Goal: Task Accomplishment & Management: Manage account settings

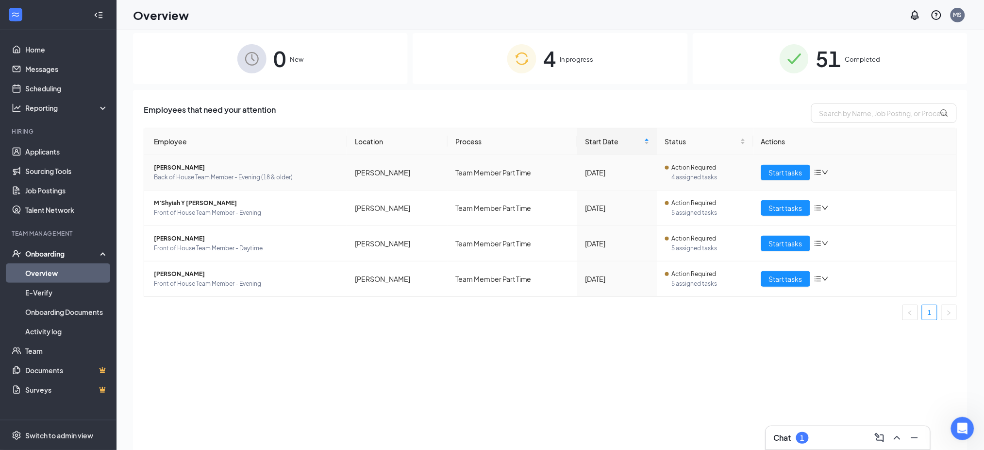
scroll to position [351, 0]
drag, startPoint x: 563, startPoint y: 46, endPoint x: 557, endPoint y: 55, distance: 11.1
click at [561, 47] on div "4 In progress" at bounding box center [550, 58] width 275 height 51
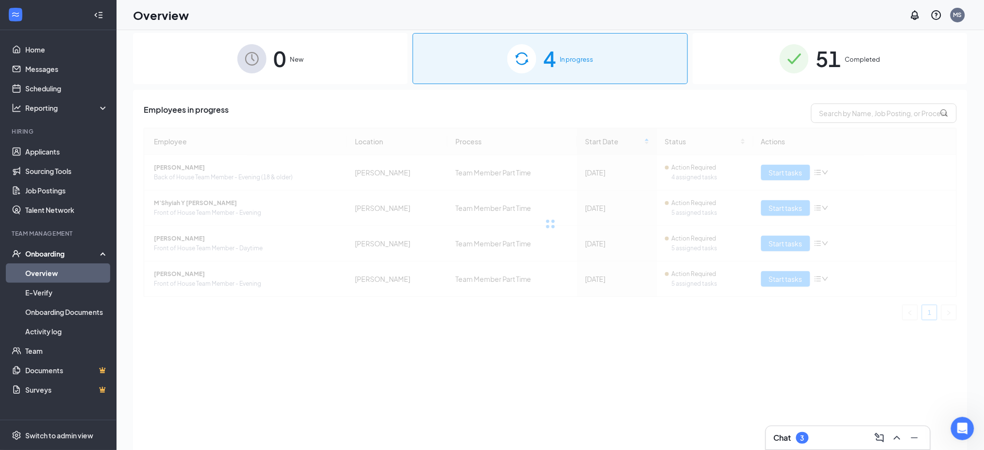
click at [857, 57] on span "Completed" at bounding box center [862, 59] width 35 height 10
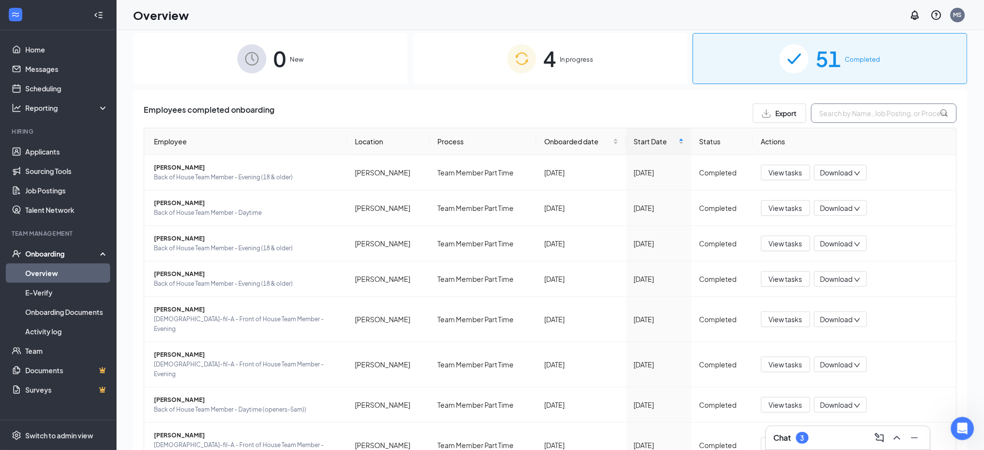
click at [834, 111] on input "text" at bounding box center [884, 112] width 146 height 19
click at [821, 104] on input "text" at bounding box center [884, 112] width 146 height 19
type input "thomas"
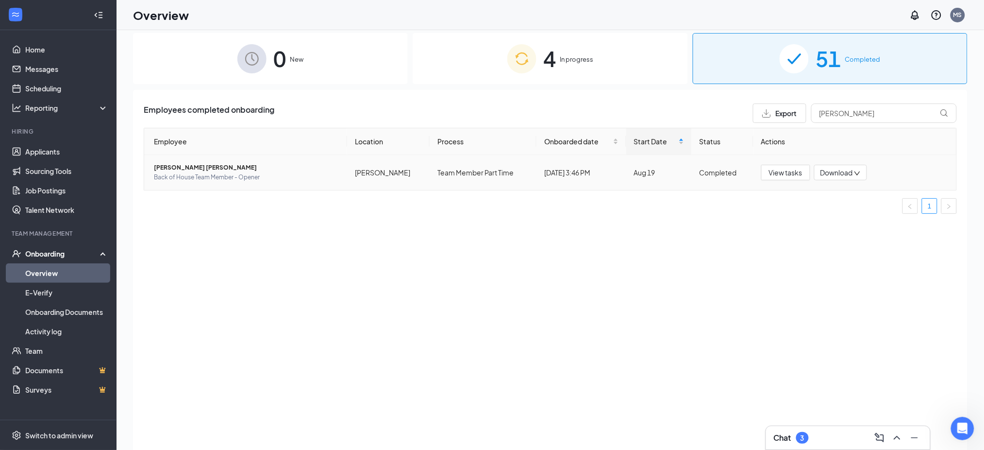
click at [188, 164] on span "Thomas Li Brown" at bounding box center [246, 168] width 185 height 10
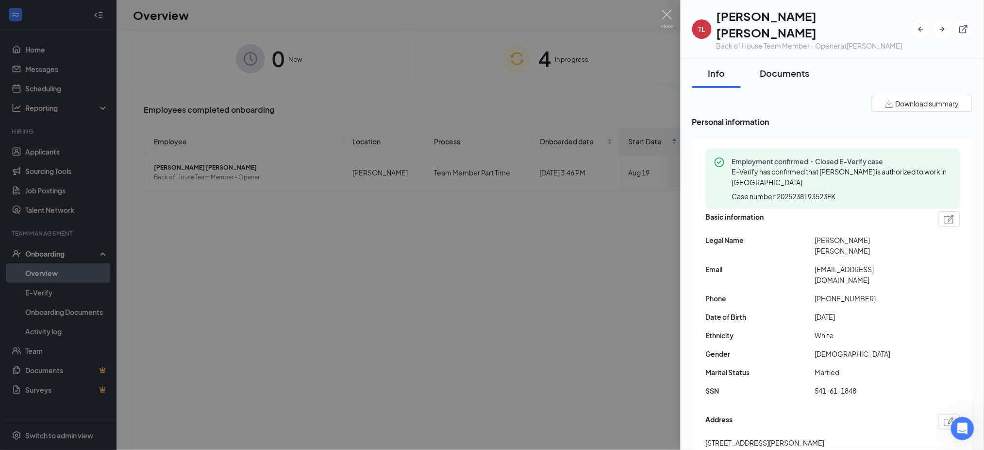
click at [774, 67] on div "Documents" at bounding box center [785, 73] width 50 height 12
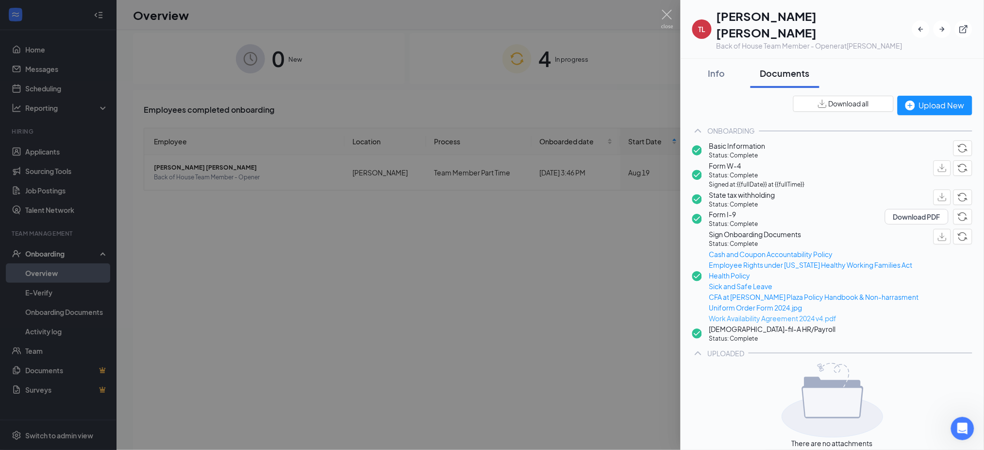
click at [804, 323] on span "Work Availability Agreement 2024 v4.pdf" at bounding box center [814, 318] width 210 height 11
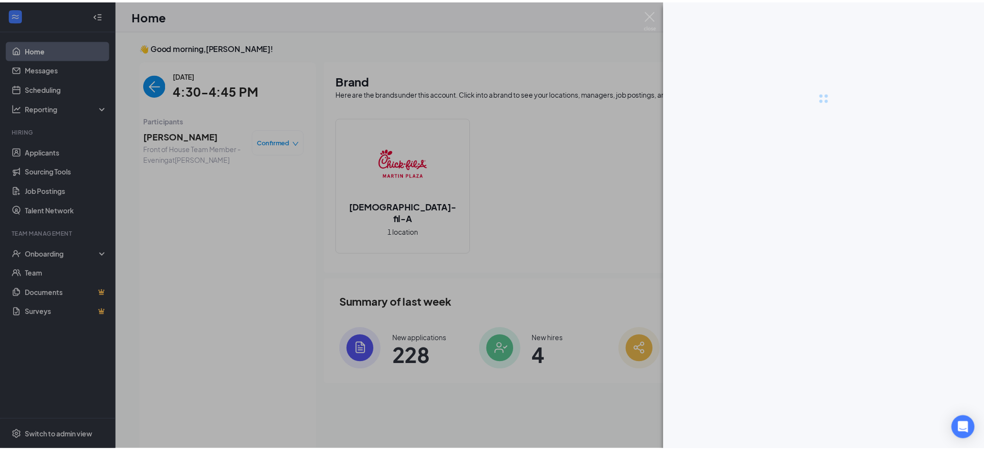
scroll to position [4, 0]
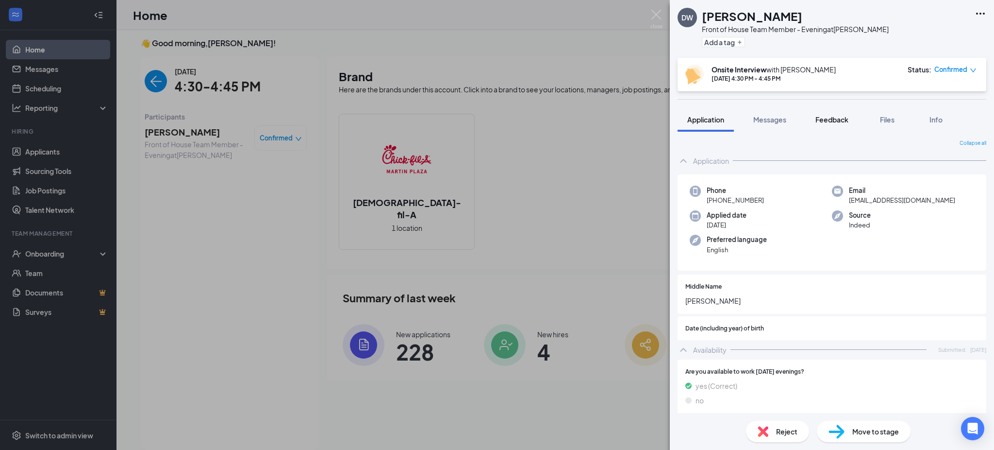
click at [838, 116] on span "Feedback" at bounding box center [832, 119] width 33 height 9
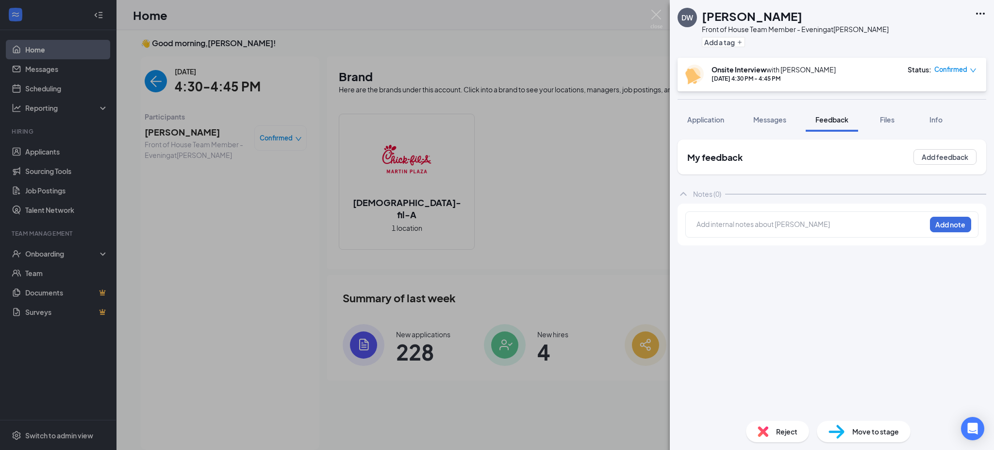
click at [725, 229] on div at bounding box center [811, 224] width 229 height 10
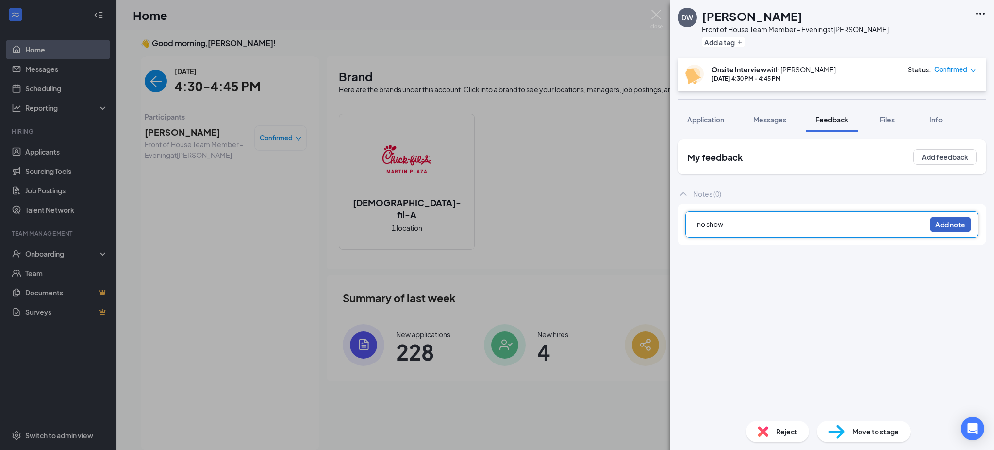
click at [949, 231] on button "Add note" at bounding box center [950, 225] width 41 height 16
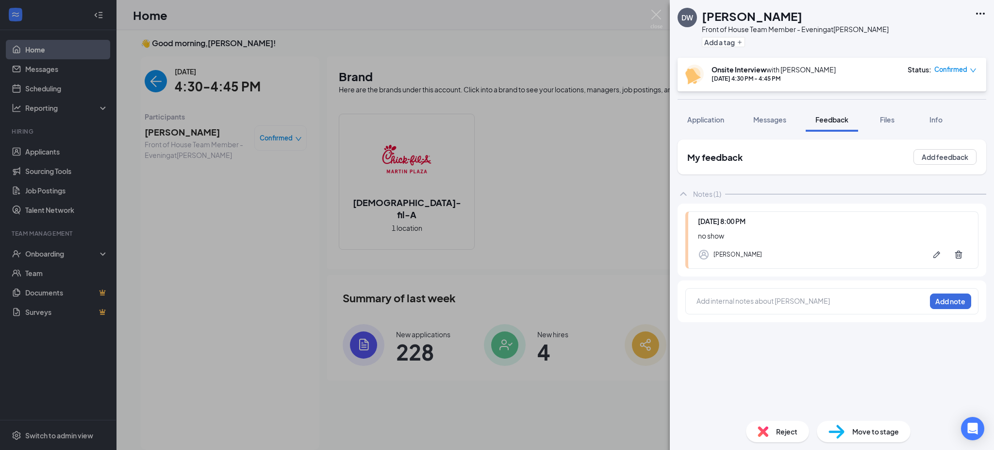
click at [966, 70] on span "Confirmed" at bounding box center [951, 70] width 33 height 10
drag, startPoint x: 920, startPoint y: 124, endPoint x: 926, endPoint y: 127, distance: 7.2
click at [926, 127] on div "Request Reschedule Mark complete Mark as no-show Cancel" at bounding box center [929, 123] width 82 height 60
click at [926, 128] on span "Mark as no-show" at bounding box center [930, 131] width 54 height 11
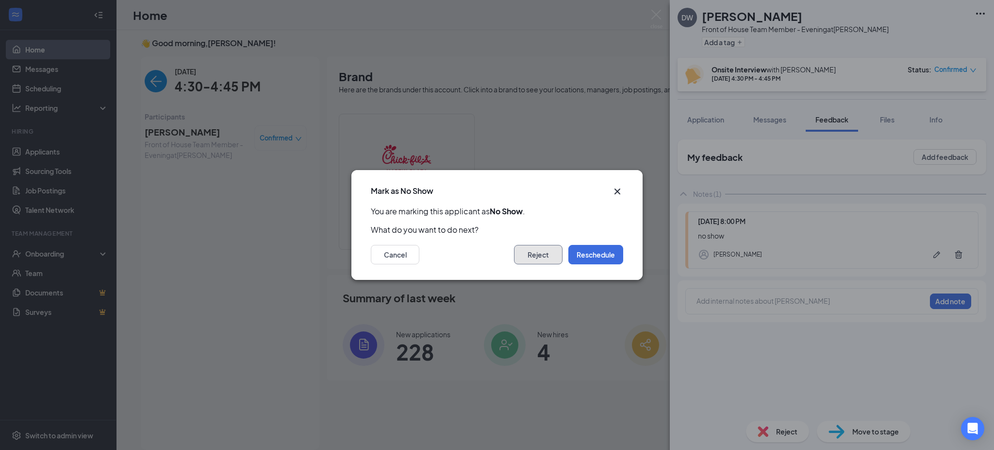
click at [537, 252] on button "Reject" at bounding box center [538, 254] width 49 height 19
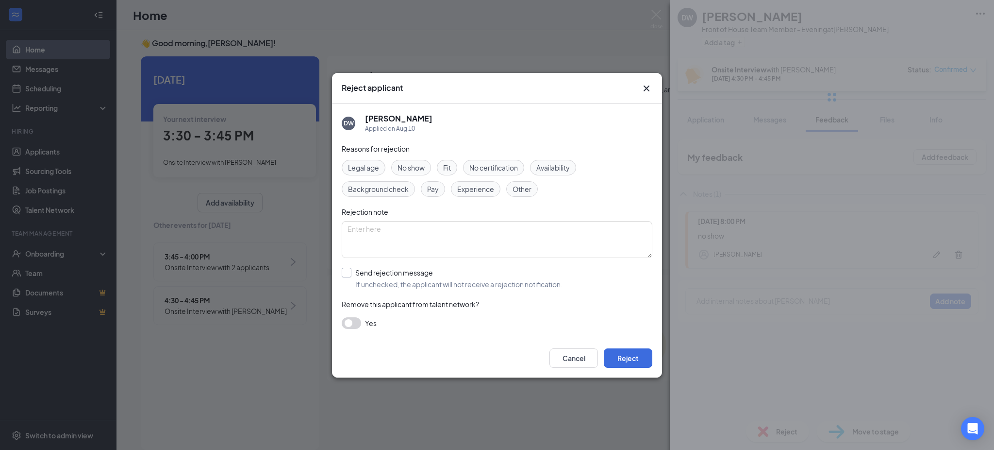
click at [353, 271] on input "Send rejection message If unchecked, the applicant will not receive a rejection…" at bounding box center [452, 278] width 221 height 21
checkbox input "true"
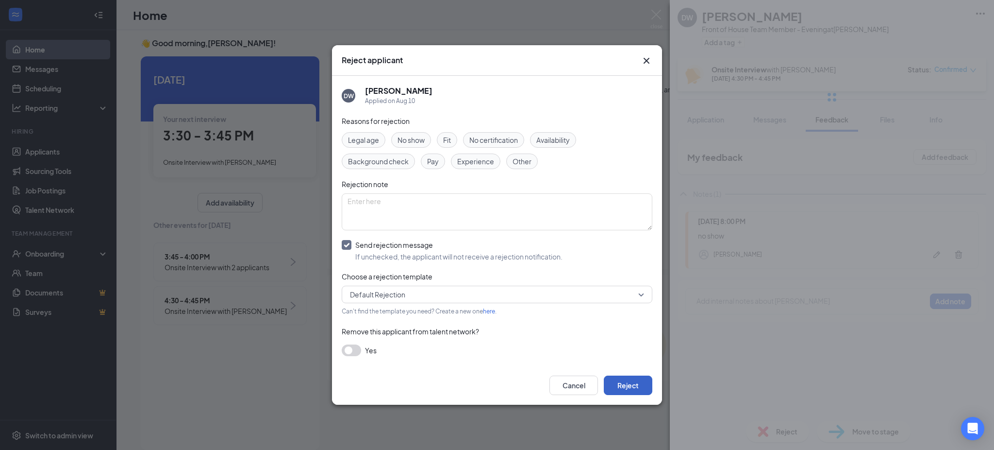
click at [625, 378] on button "Reject" at bounding box center [628, 384] width 49 height 19
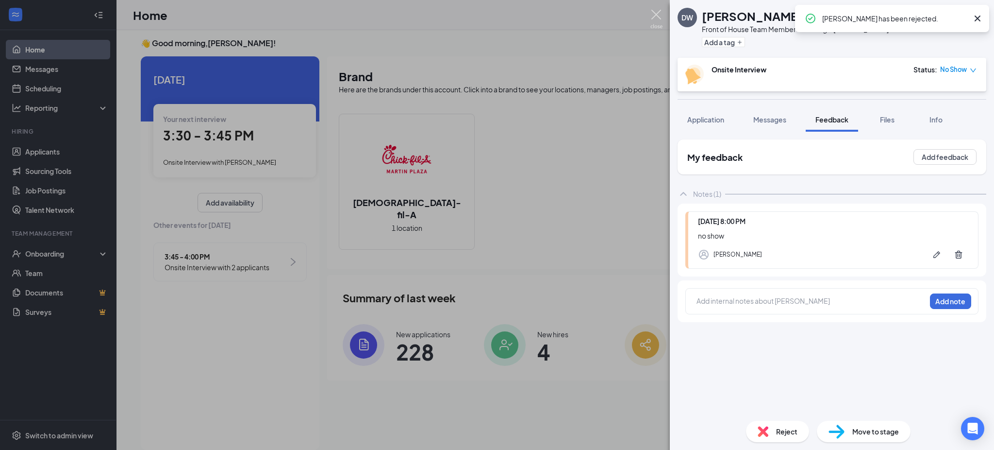
click at [653, 13] on img at bounding box center [657, 19] width 12 height 19
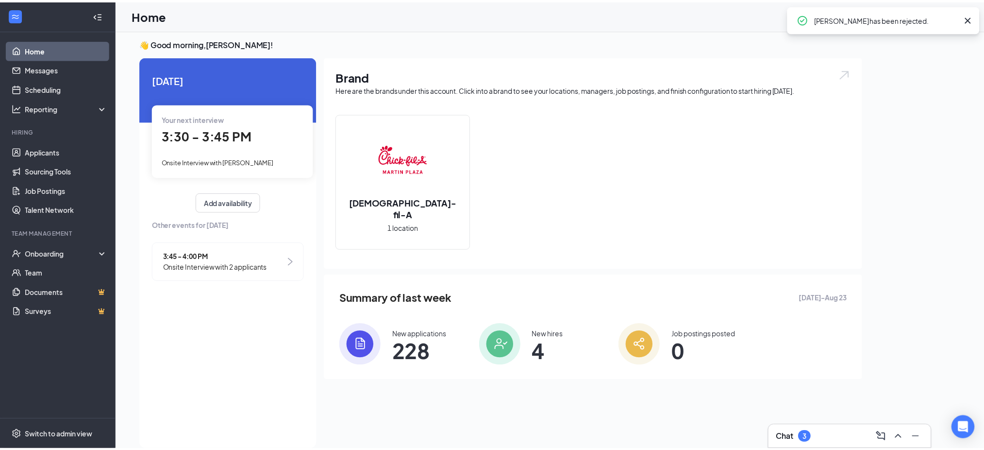
scroll to position [0, 89]
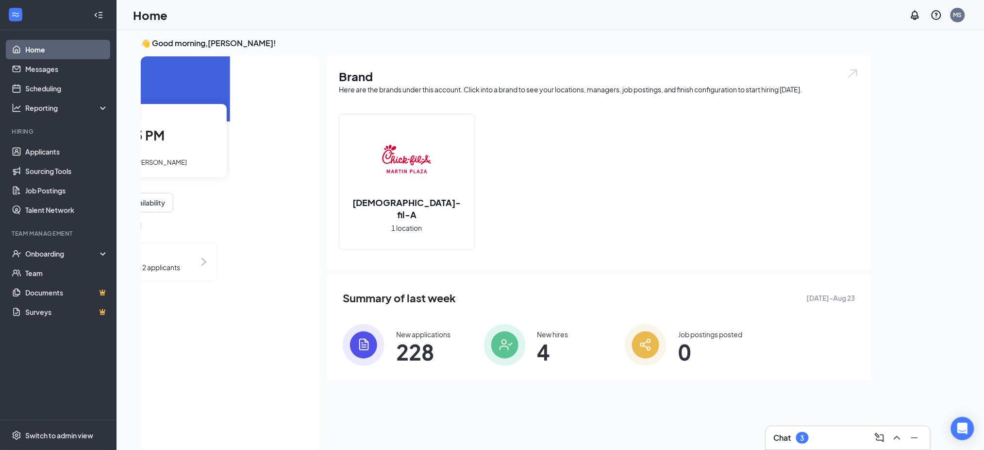
click at [172, 147] on div "Your next interview 3:30 - 3:45 PM Onsite Interview with [PERSON_NAME]" at bounding box center [145, 140] width 163 height 73
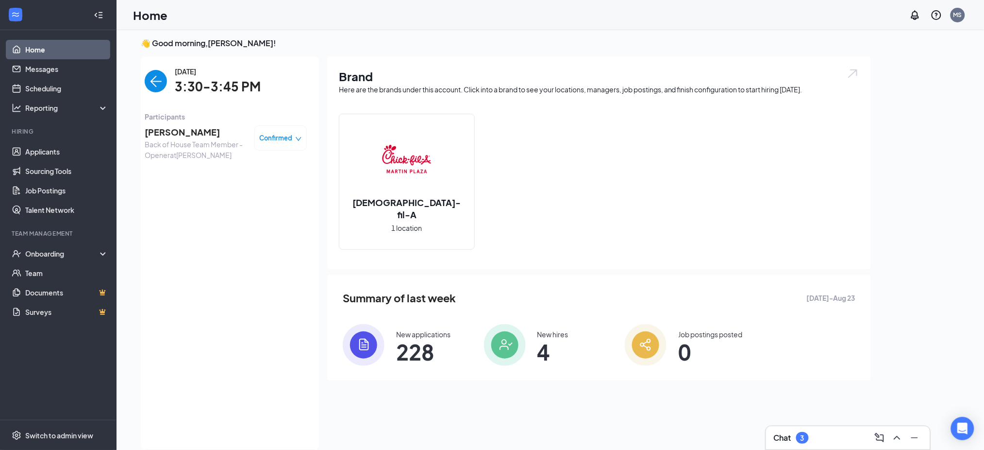
scroll to position [0, 0]
click at [188, 133] on span "[PERSON_NAME]" at bounding box center [196, 132] width 102 height 14
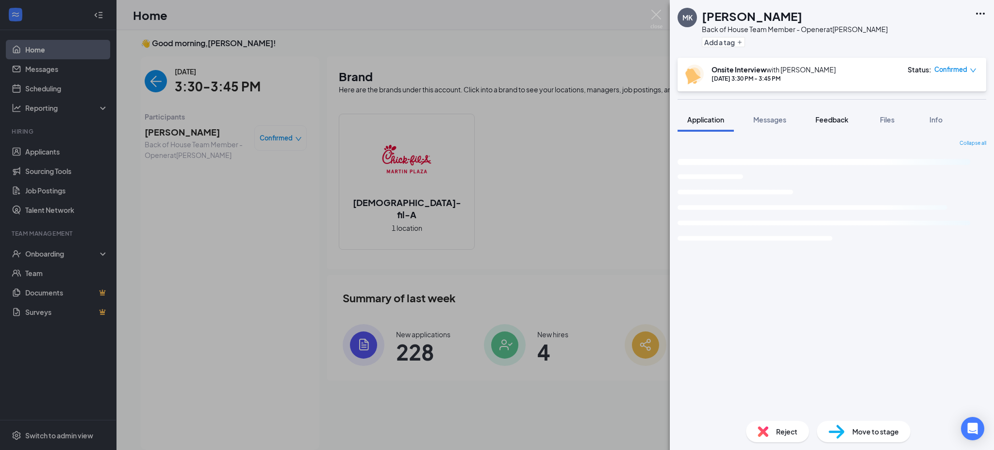
click at [836, 122] on span "Feedback" at bounding box center [832, 119] width 33 height 9
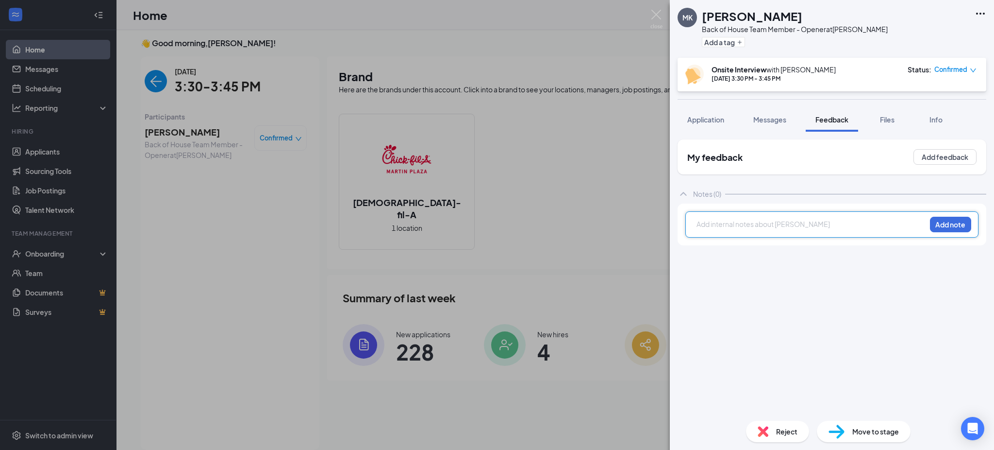
click at [730, 222] on div at bounding box center [811, 224] width 229 height 10
click at [948, 228] on button "Add note" at bounding box center [950, 225] width 41 height 16
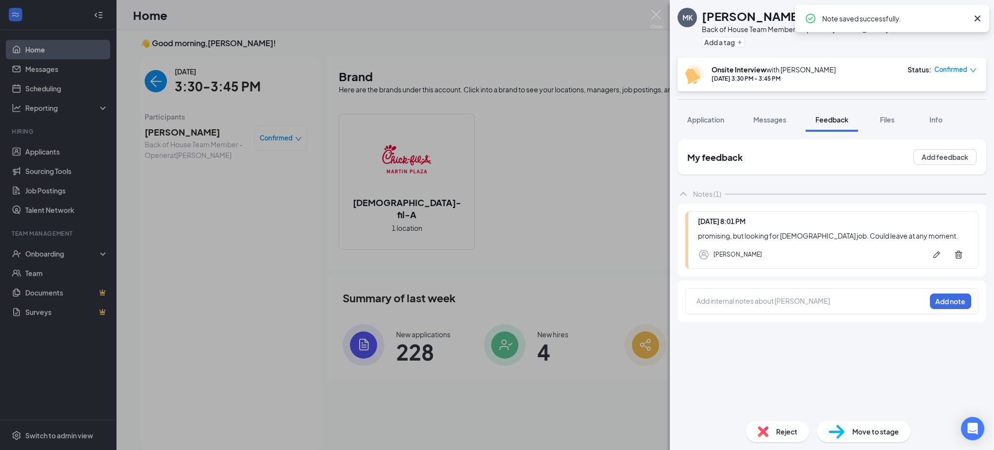
click at [773, 431] on div "Reject" at bounding box center [777, 430] width 63 height 21
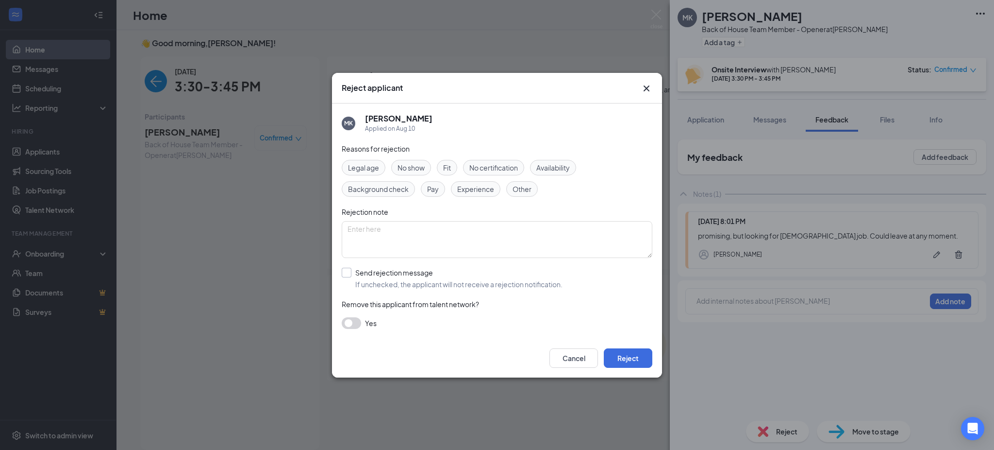
click at [346, 272] on input "Send rejection message If unchecked, the applicant will not receive a rejection…" at bounding box center [452, 278] width 221 height 21
checkbox input "true"
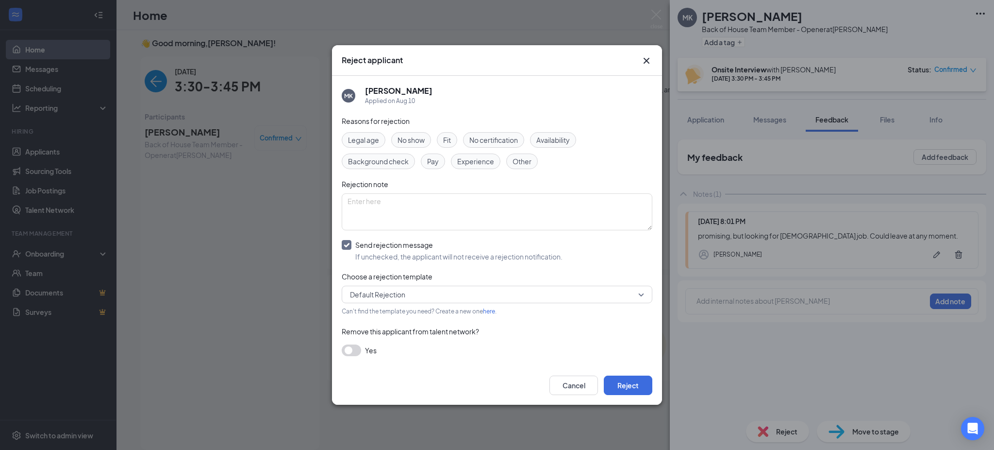
click at [372, 297] on span "Default Rejection" at bounding box center [377, 294] width 55 height 15
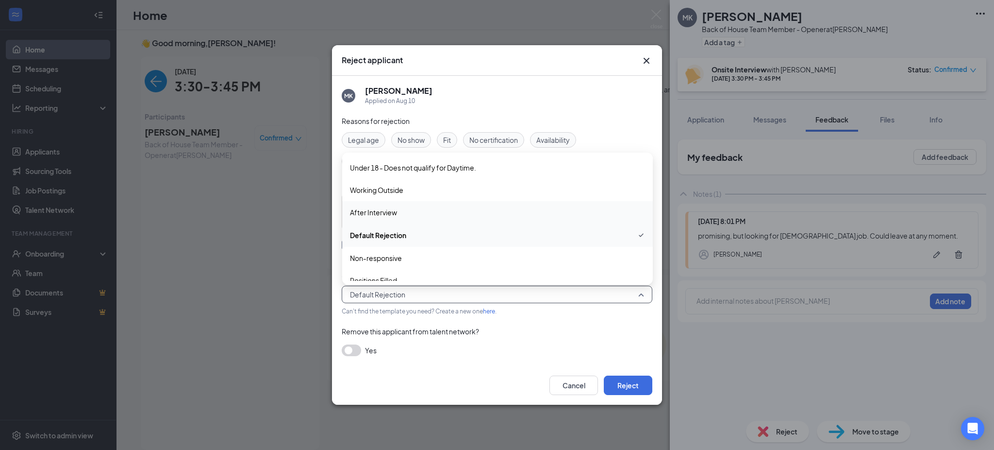
click at [405, 206] on div "After Interview" at bounding box center [497, 212] width 311 height 22
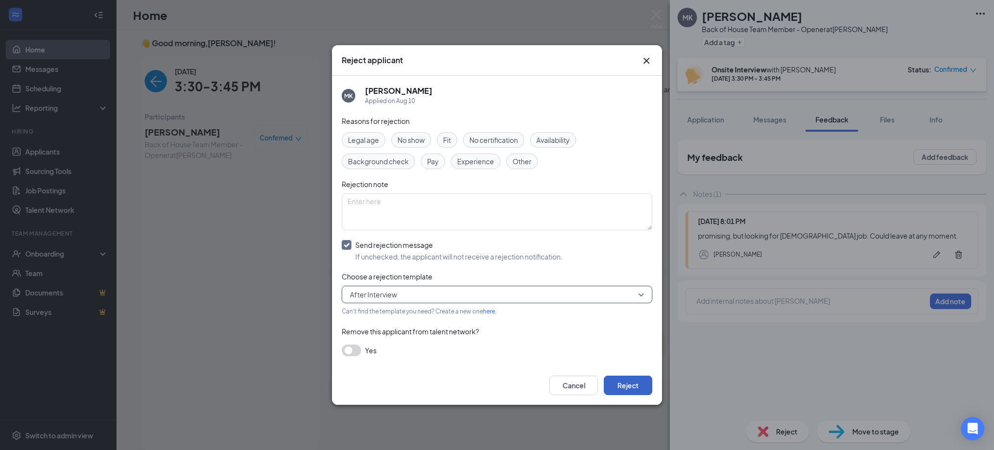
click at [634, 383] on button "Reject" at bounding box center [628, 384] width 49 height 19
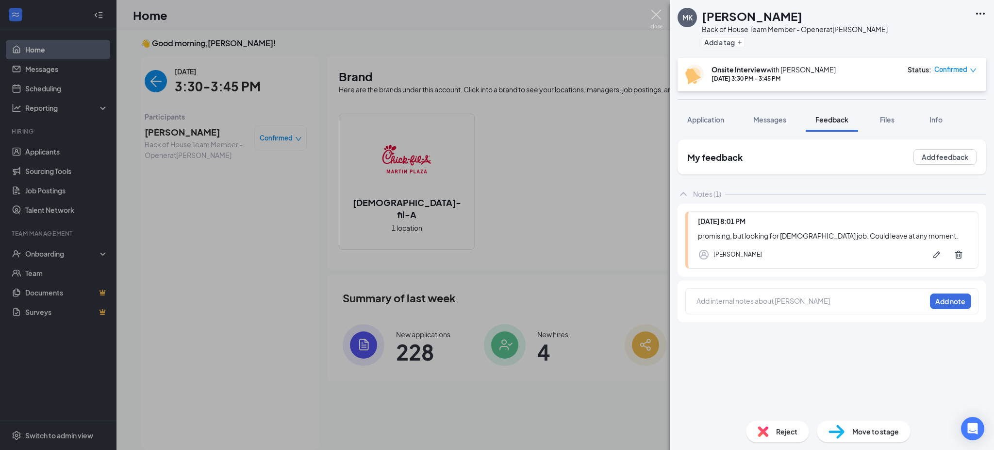
click at [657, 16] on img at bounding box center [657, 19] width 12 height 19
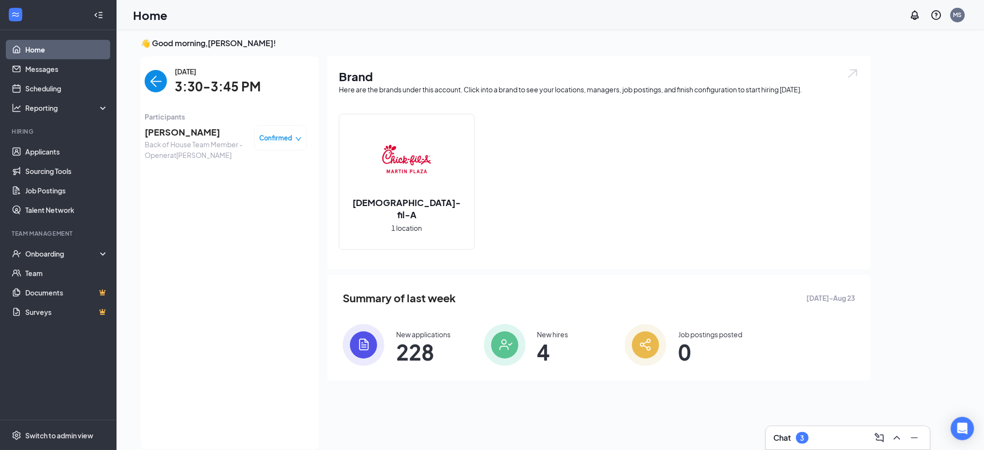
click at [154, 77] on img "back-button" at bounding box center [156, 81] width 22 height 22
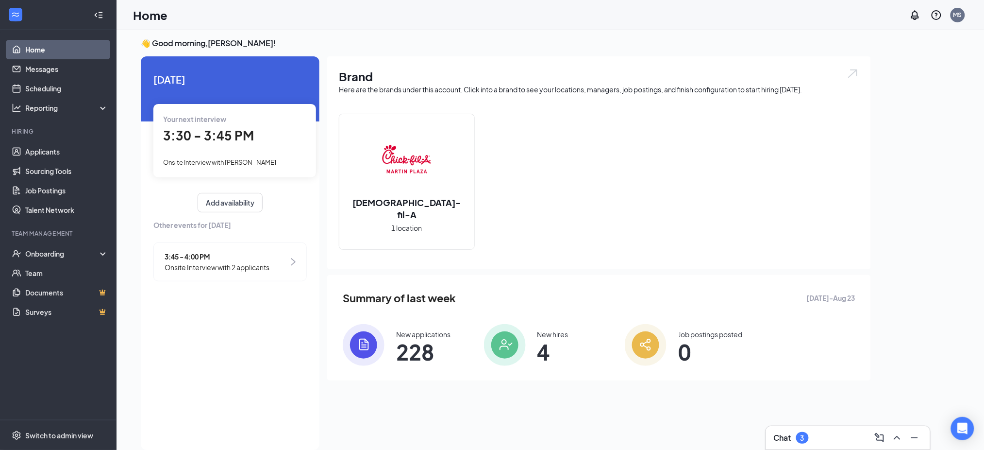
click at [198, 264] on span "Onsite Interview with 2 applicants" at bounding box center [217, 267] width 105 height 11
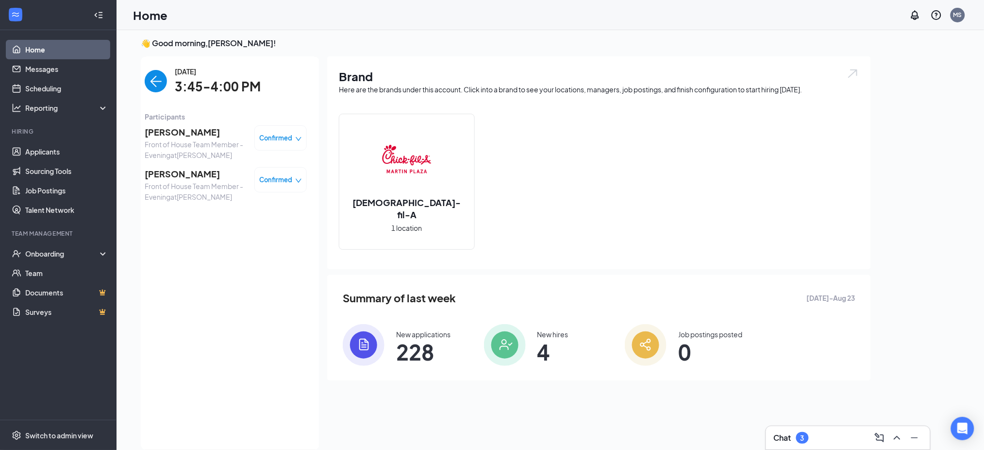
click at [176, 129] on span "[PERSON_NAME]" at bounding box center [196, 132] width 102 height 14
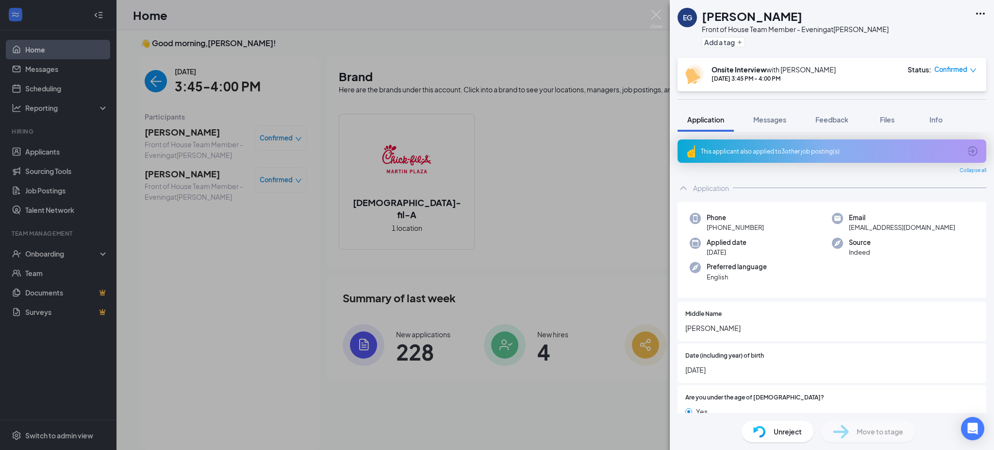
click at [968, 74] on div "Confirmed" at bounding box center [956, 70] width 42 height 10
click at [927, 113] on span "Mark complete" at bounding box center [927, 115] width 49 height 11
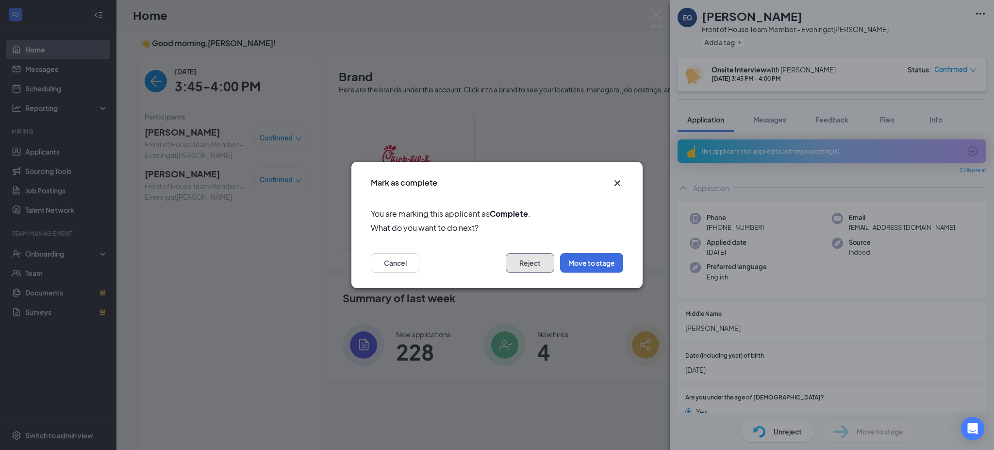
click at [534, 256] on button "Reject" at bounding box center [530, 262] width 49 height 19
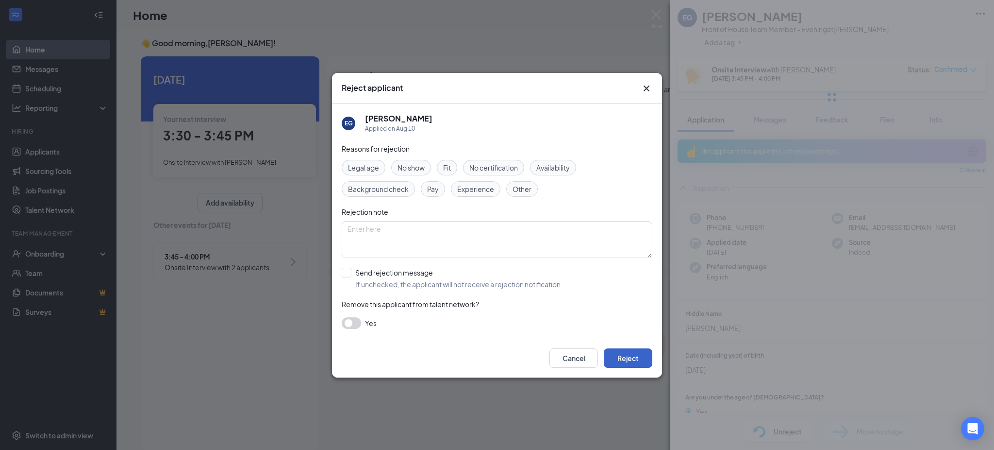
click at [624, 353] on button "Reject" at bounding box center [628, 357] width 49 height 19
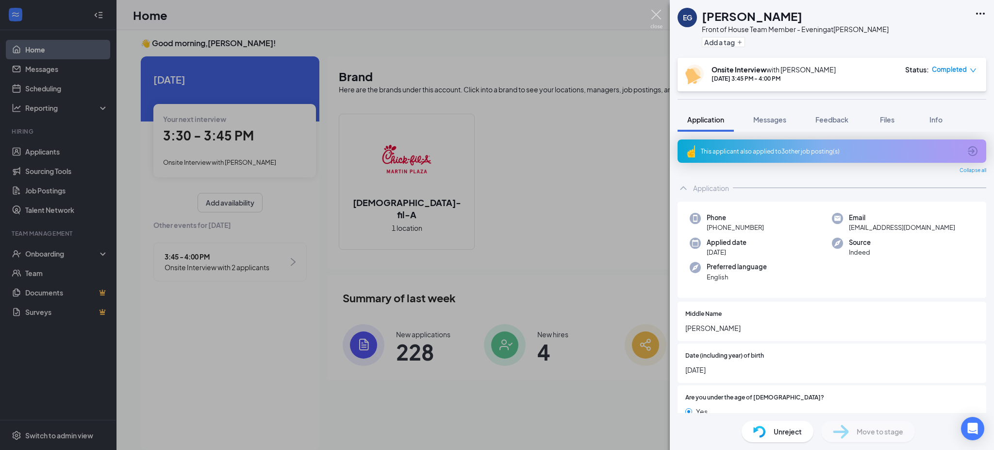
click at [659, 14] on img at bounding box center [657, 19] width 12 height 19
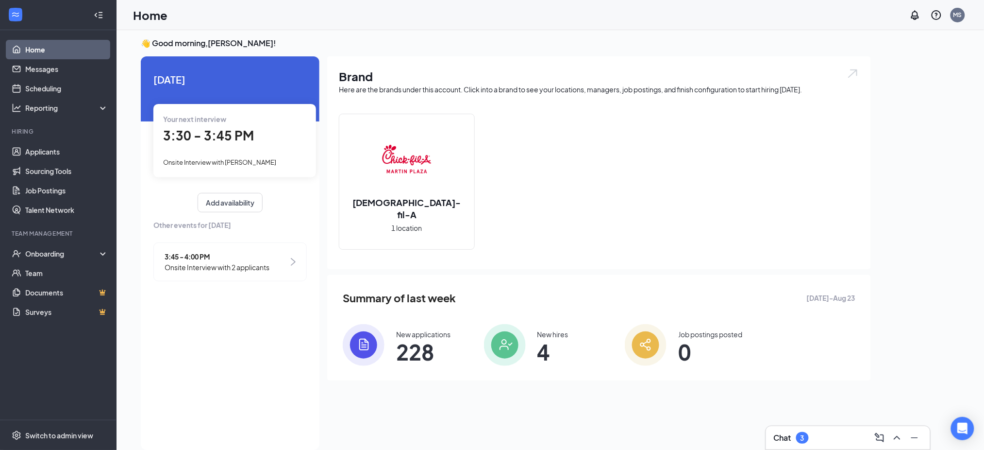
scroll to position [0, 89]
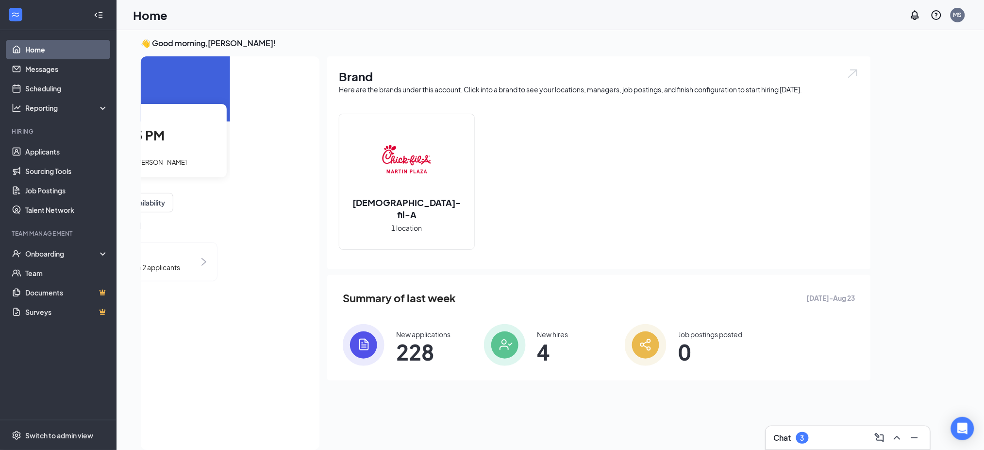
click at [157, 265] on span "Onsite Interview with 2 applicants" at bounding box center [127, 267] width 105 height 11
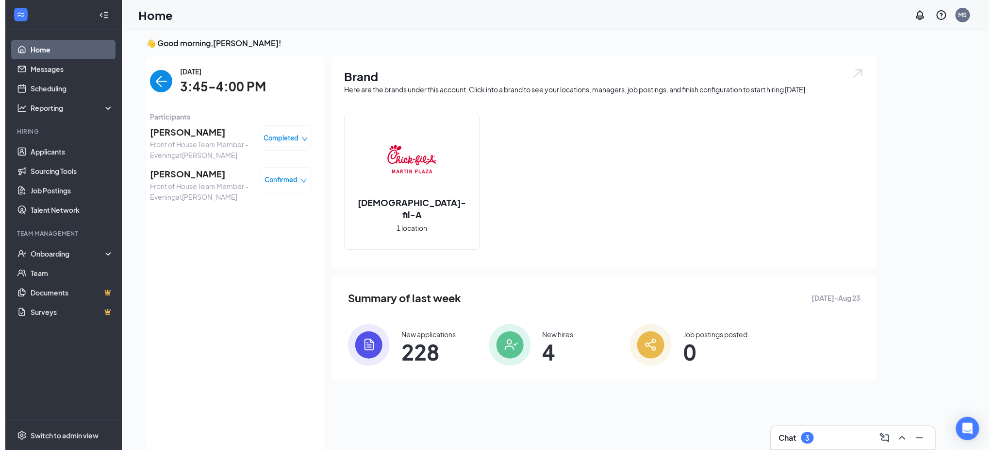
scroll to position [0, 0]
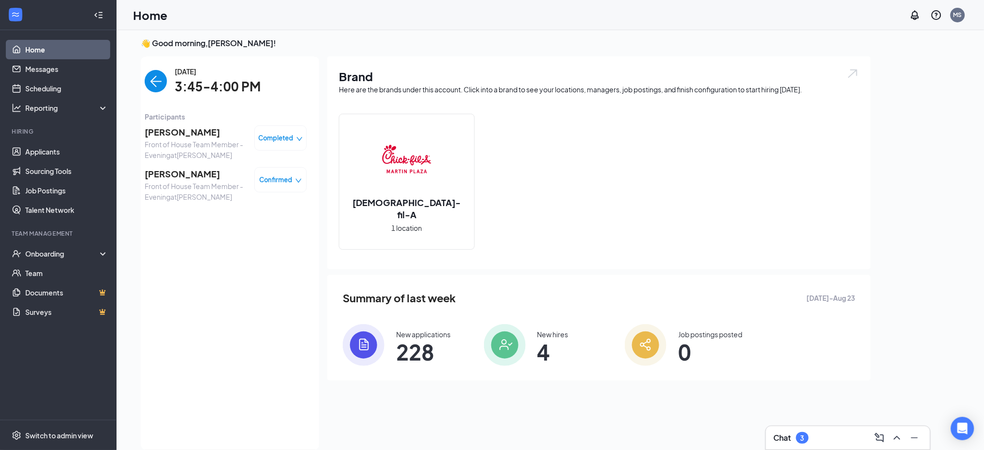
click at [185, 172] on span "[PERSON_NAME]" at bounding box center [196, 174] width 102 height 14
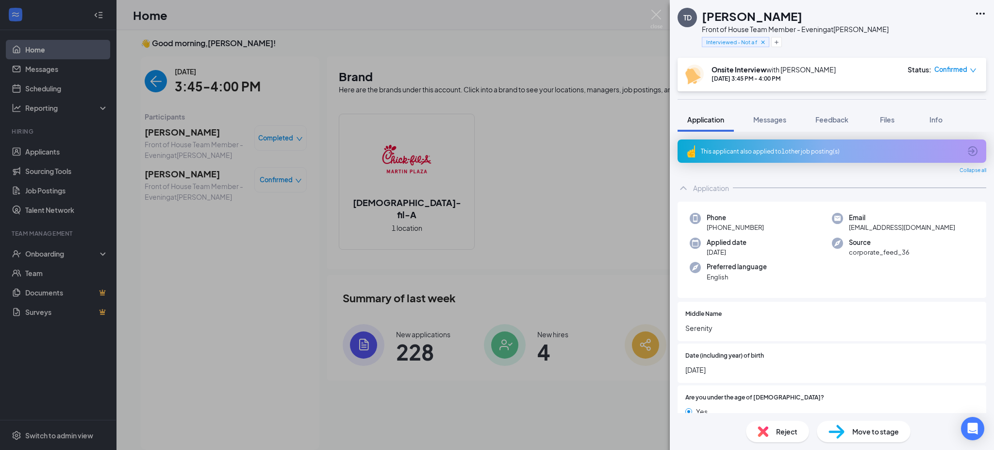
click at [973, 67] on icon "down" at bounding box center [973, 70] width 7 height 7
click at [928, 117] on span "Mark complete" at bounding box center [927, 115] width 49 height 11
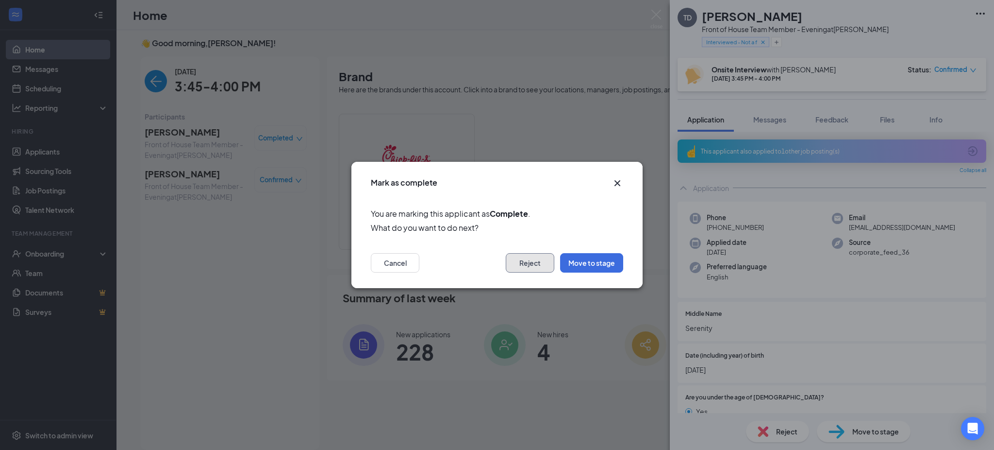
click at [541, 264] on button "Reject" at bounding box center [530, 262] width 49 height 19
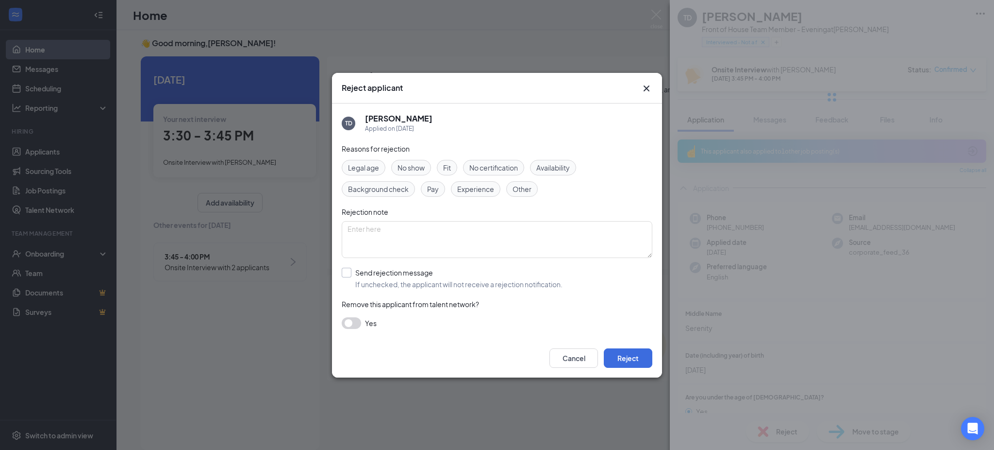
click at [348, 271] on input "Send rejection message If unchecked, the applicant will not receive a rejection…" at bounding box center [452, 278] width 221 height 21
checkbox input "true"
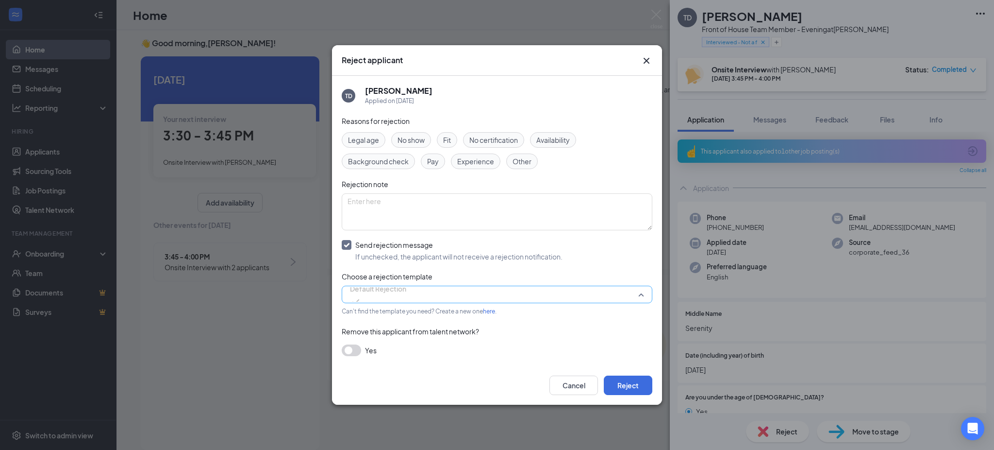
click at [371, 291] on span "Default Rejection" at bounding box center [378, 288] width 56 height 15
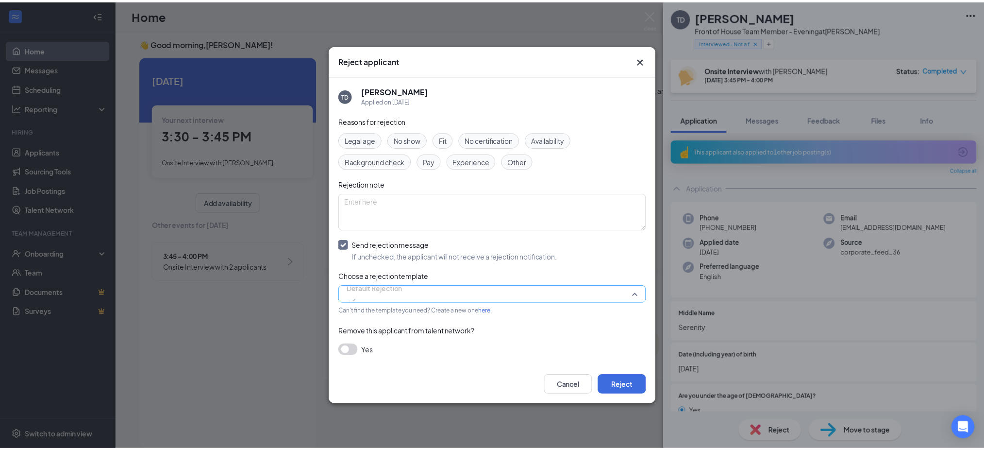
scroll to position [55, 0]
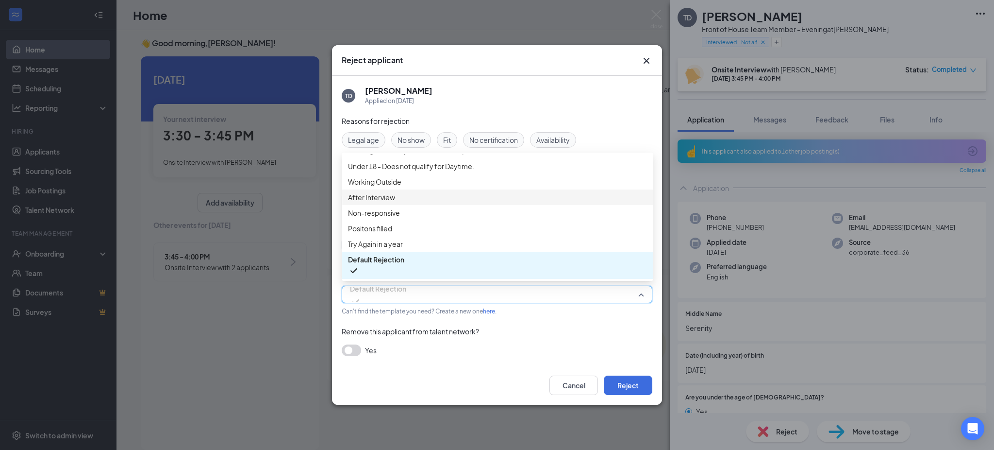
click at [400, 192] on span "After Interview" at bounding box center [497, 197] width 299 height 11
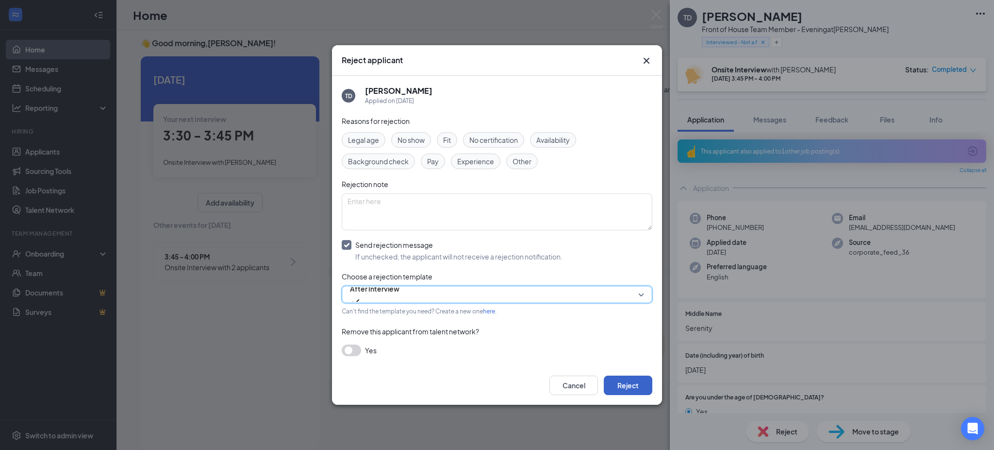
click at [638, 379] on button "Reject" at bounding box center [628, 384] width 49 height 19
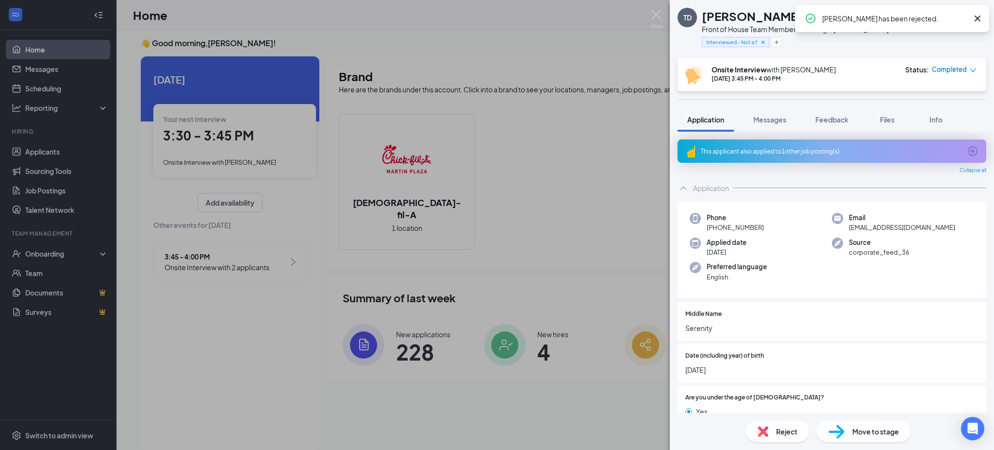
drag, startPoint x: 980, startPoint y: 16, endPoint x: 947, endPoint y: 19, distance: 33.6
click at [980, 16] on icon "Cross" at bounding box center [978, 19] width 6 height 6
click at [658, 13] on img at bounding box center [657, 19] width 12 height 19
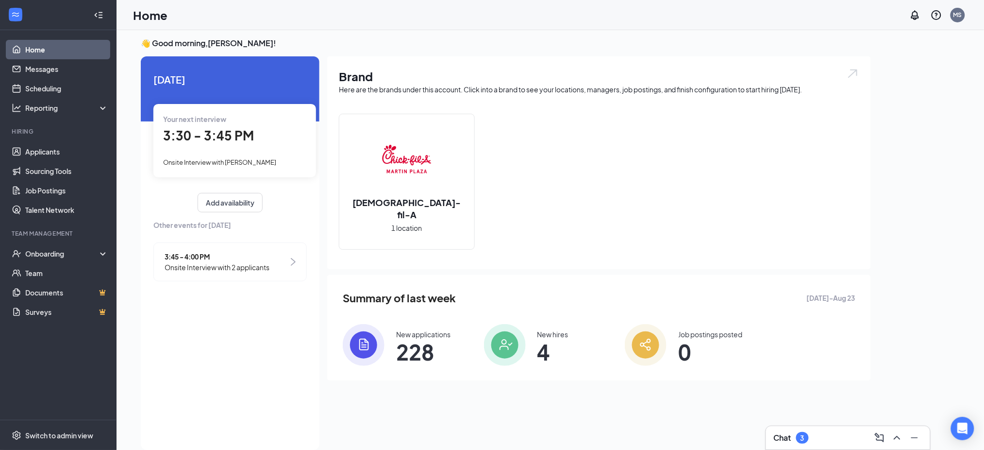
scroll to position [0, 89]
